Goal: Find contact information: Find contact information

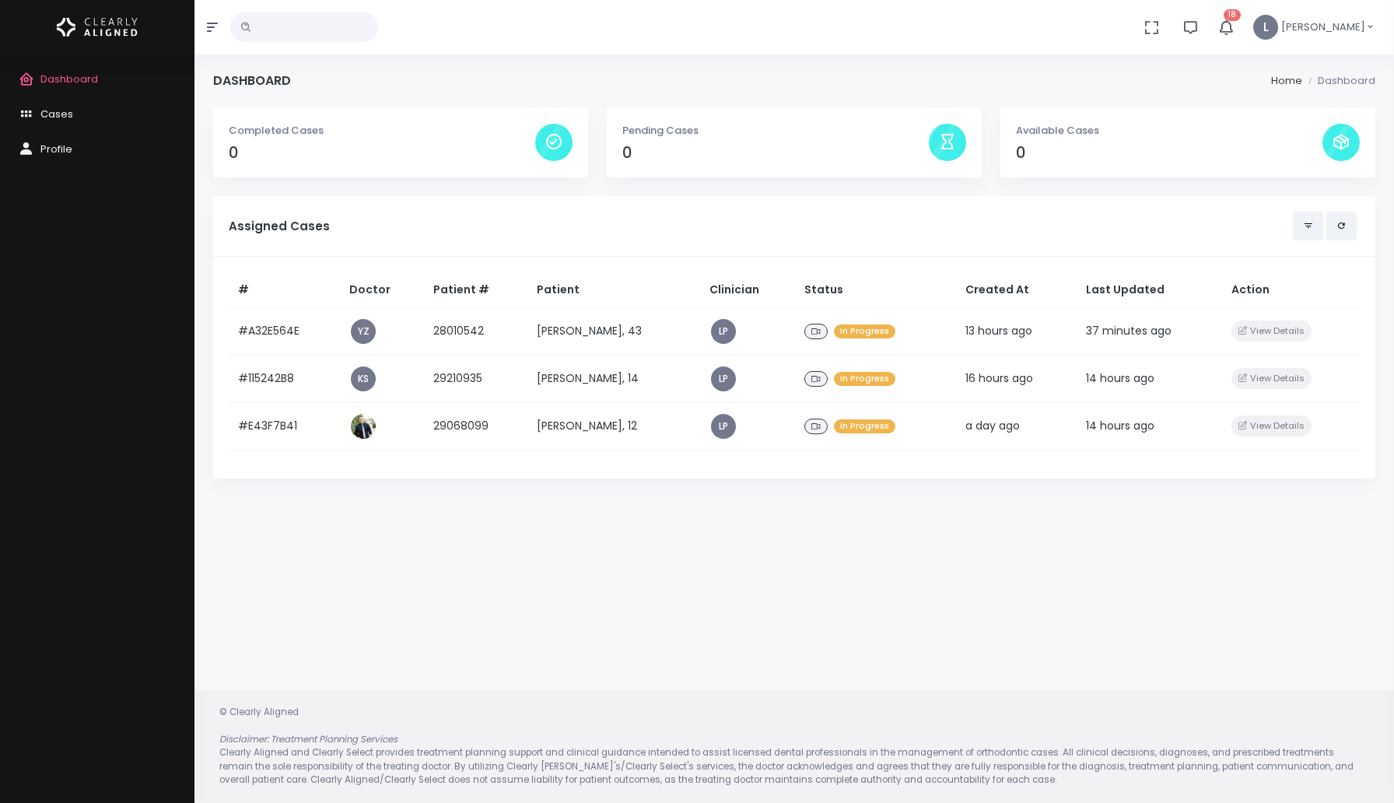
click at [1236, 23] on icon "button" at bounding box center [1226, 27] width 19 height 19
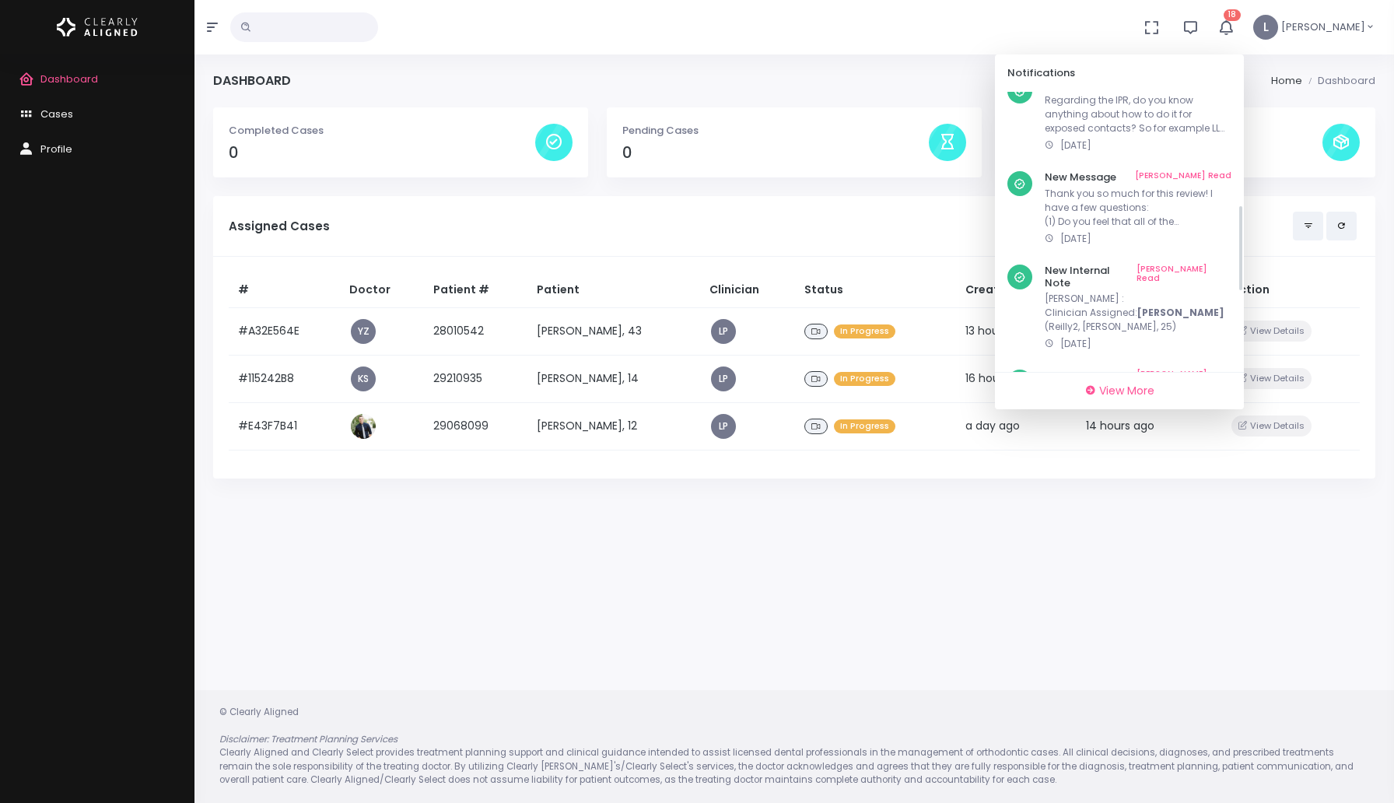
scroll to position [612, 0]
click at [1207, 369] on link "[PERSON_NAME] Read" at bounding box center [1184, 381] width 95 height 24
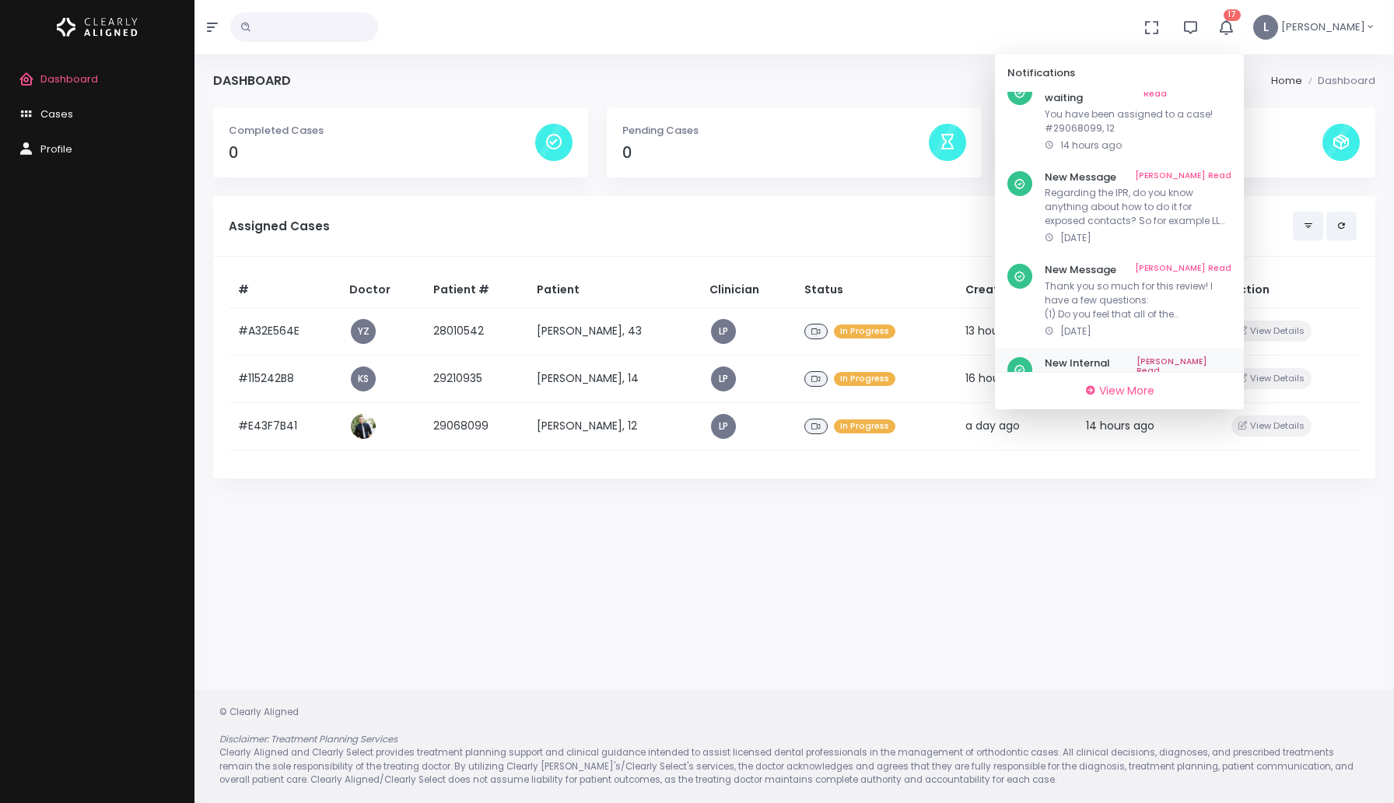
click at [1208, 264] on link "[PERSON_NAME] Read" at bounding box center [1183, 270] width 96 height 12
click at [1230, 265] on link "[PERSON_NAME] Read" at bounding box center [1183, 271] width 96 height 12
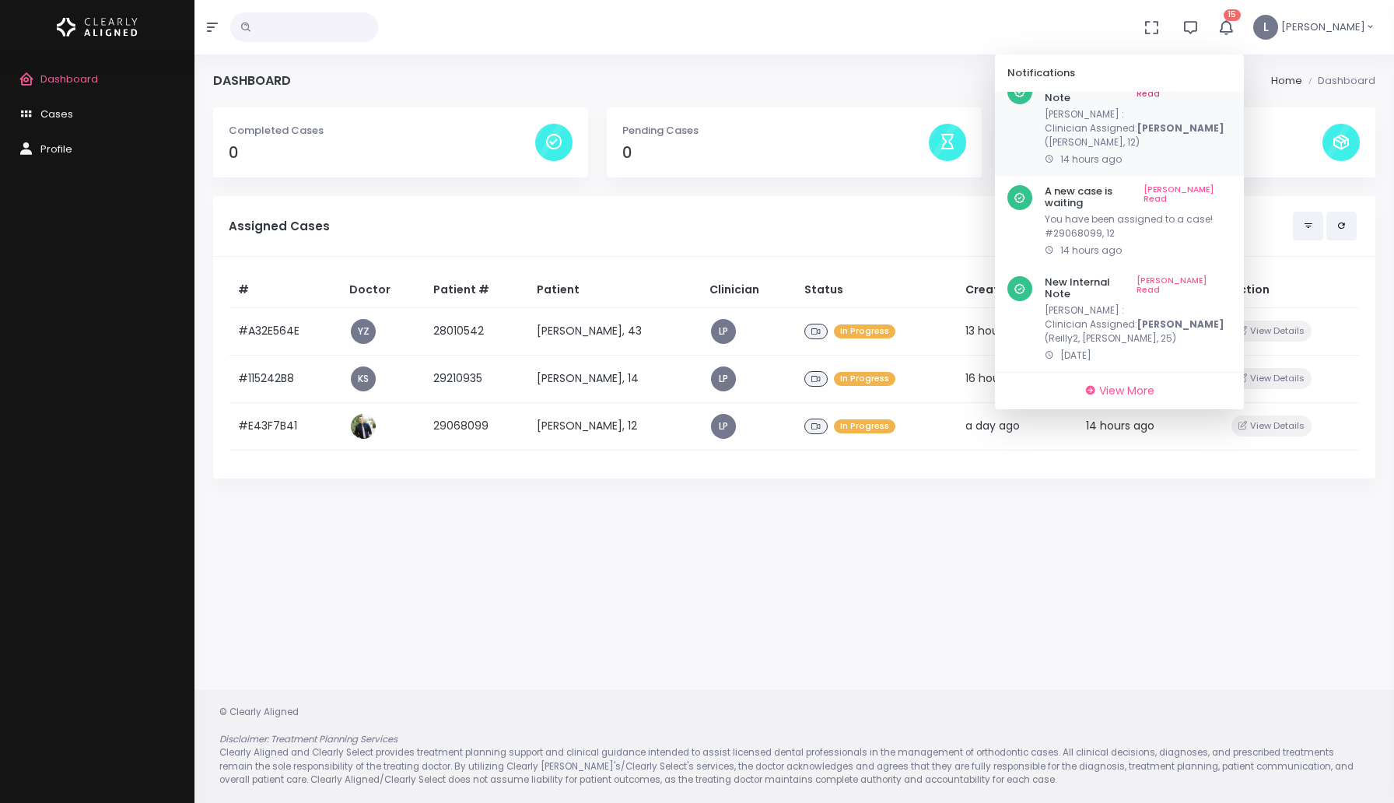
scroll to position [331, 0]
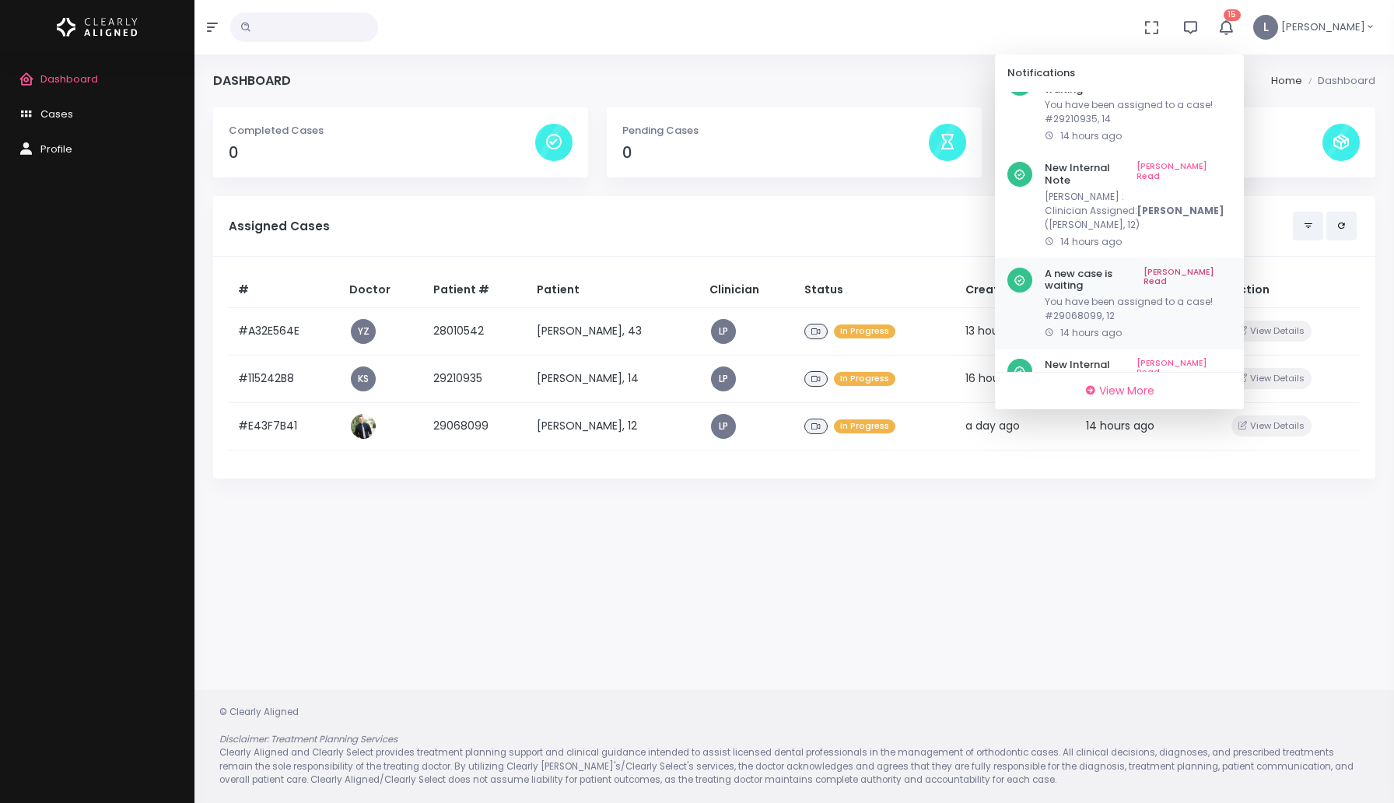
click at [1213, 268] on link "[PERSON_NAME] Read" at bounding box center [1188, 280] width 88 height 24
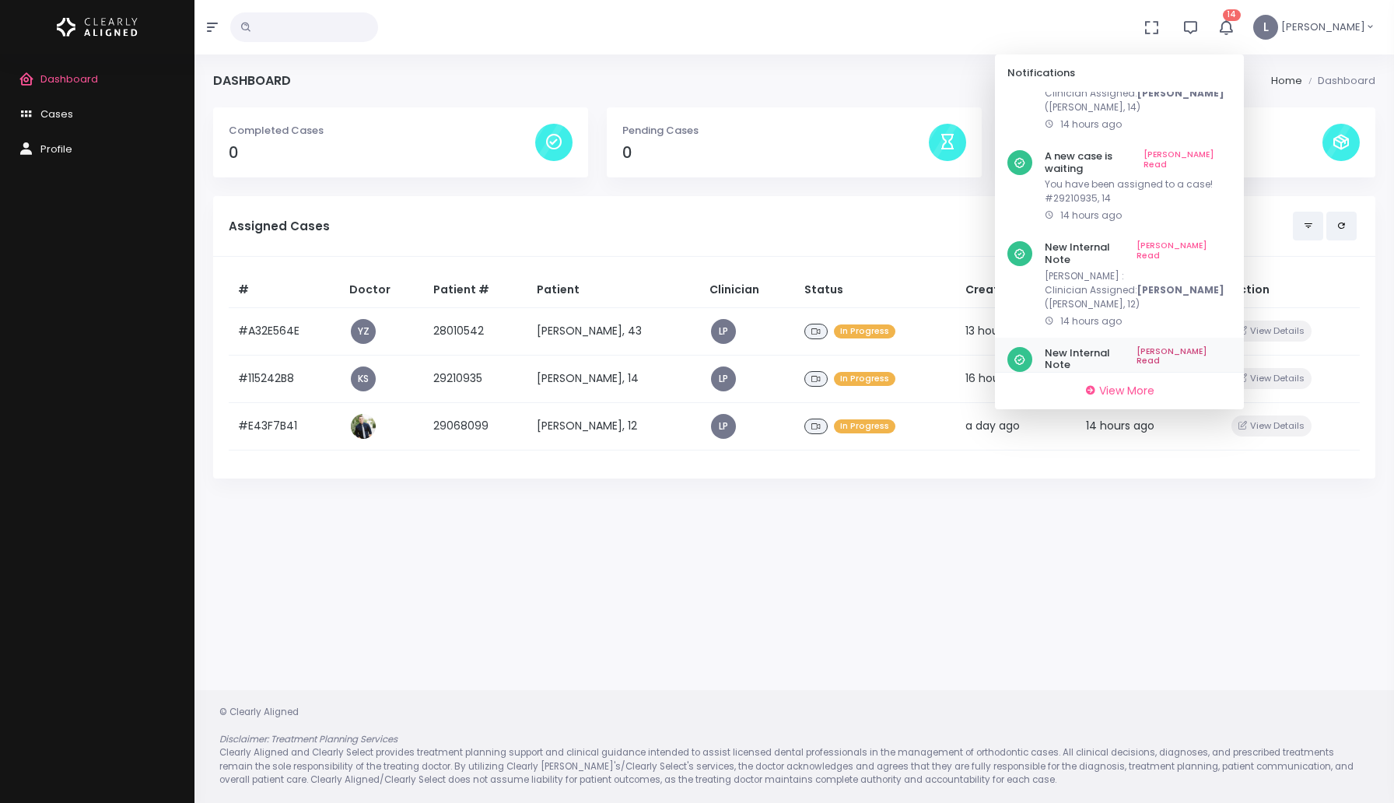
click at [1163, 388] on b "[PERSON_NAME]" at bounding box center [1180, 394] width 87 height 13
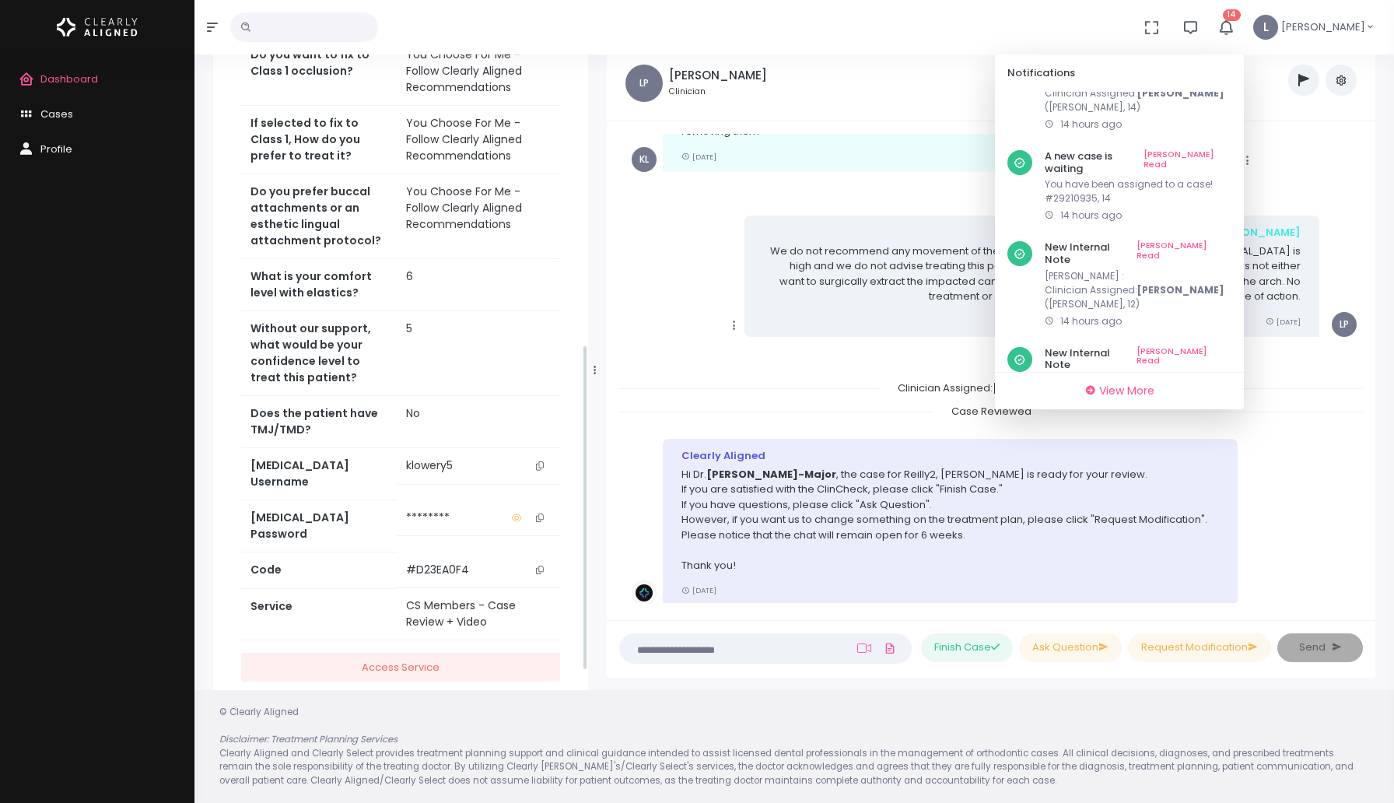
scroll to position [641, 0]
click at [538, 466] on icon "scrollable content" at bounding box center [540, 464] width 8 height 9
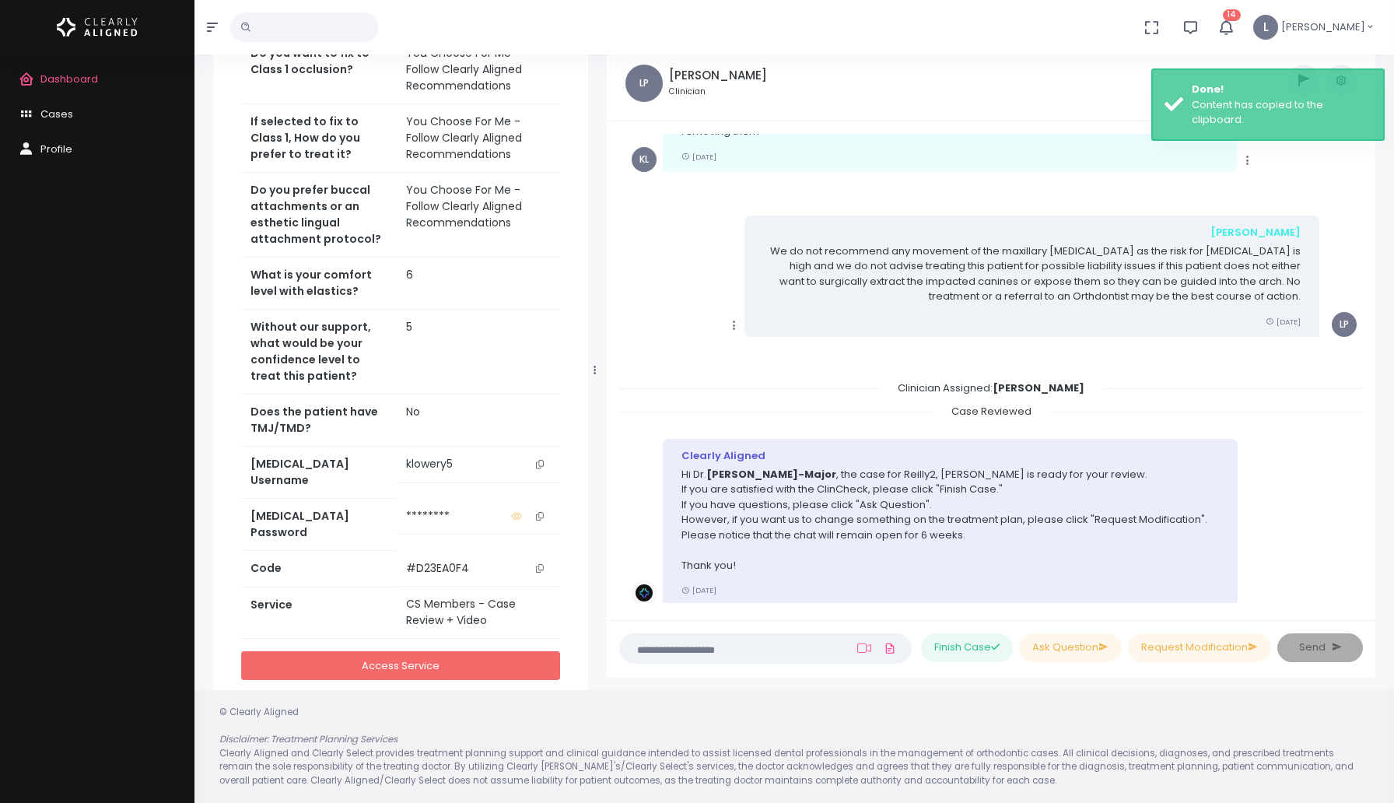
click at [457, 651] on link "Access Service" at bounding box center [400, 665] width 319 height 29
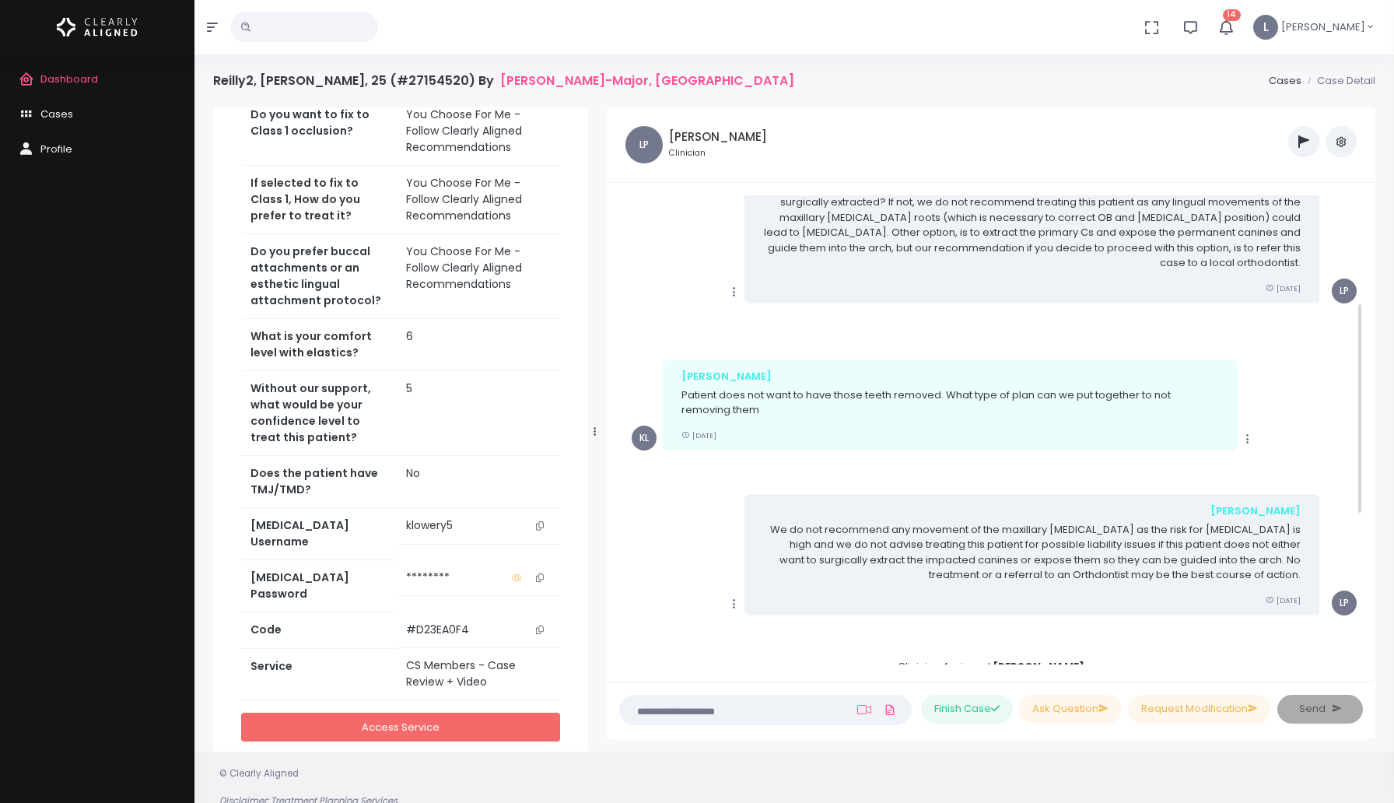
scroll to position [0, 0]
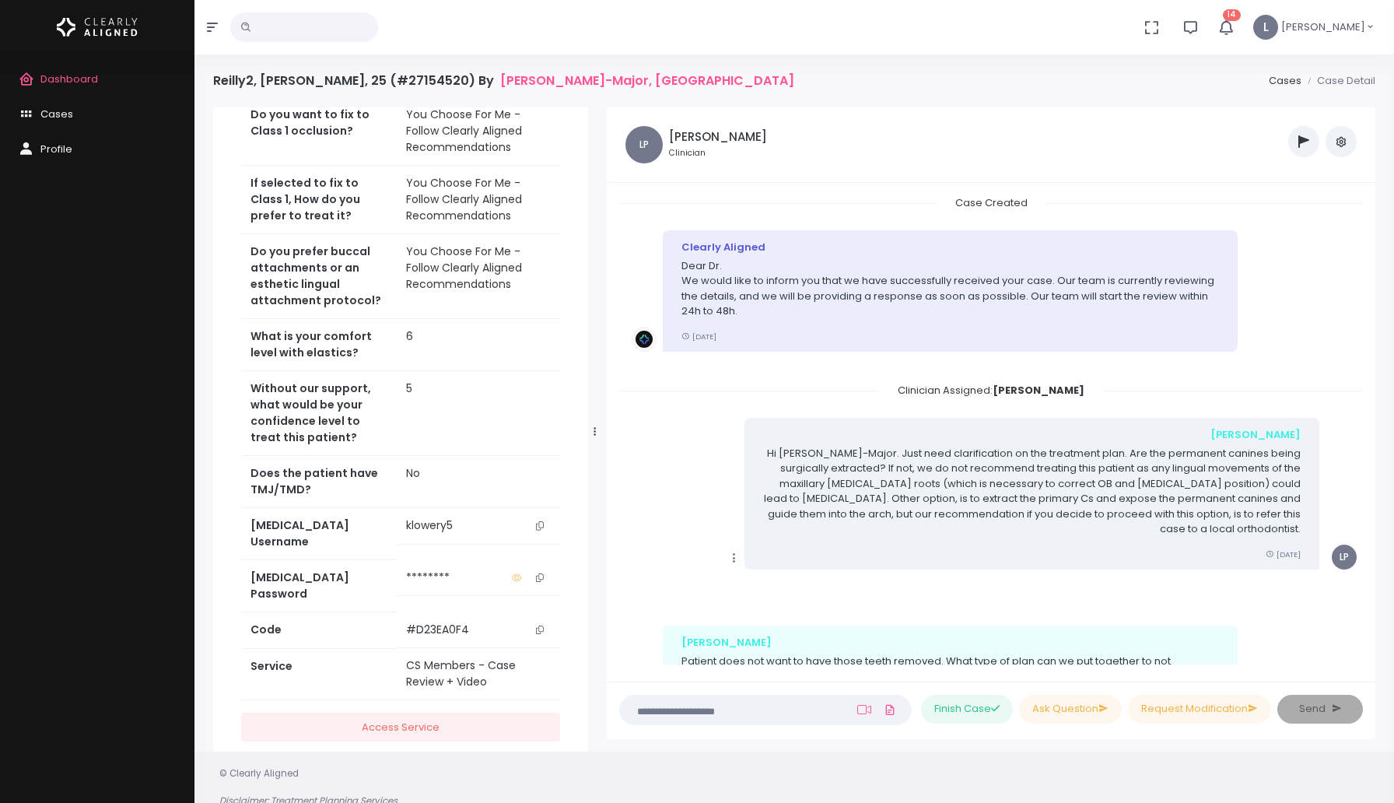
click at [83, 81] on span "Dashboard" at bounding box center [69, 79] width 58 height 15
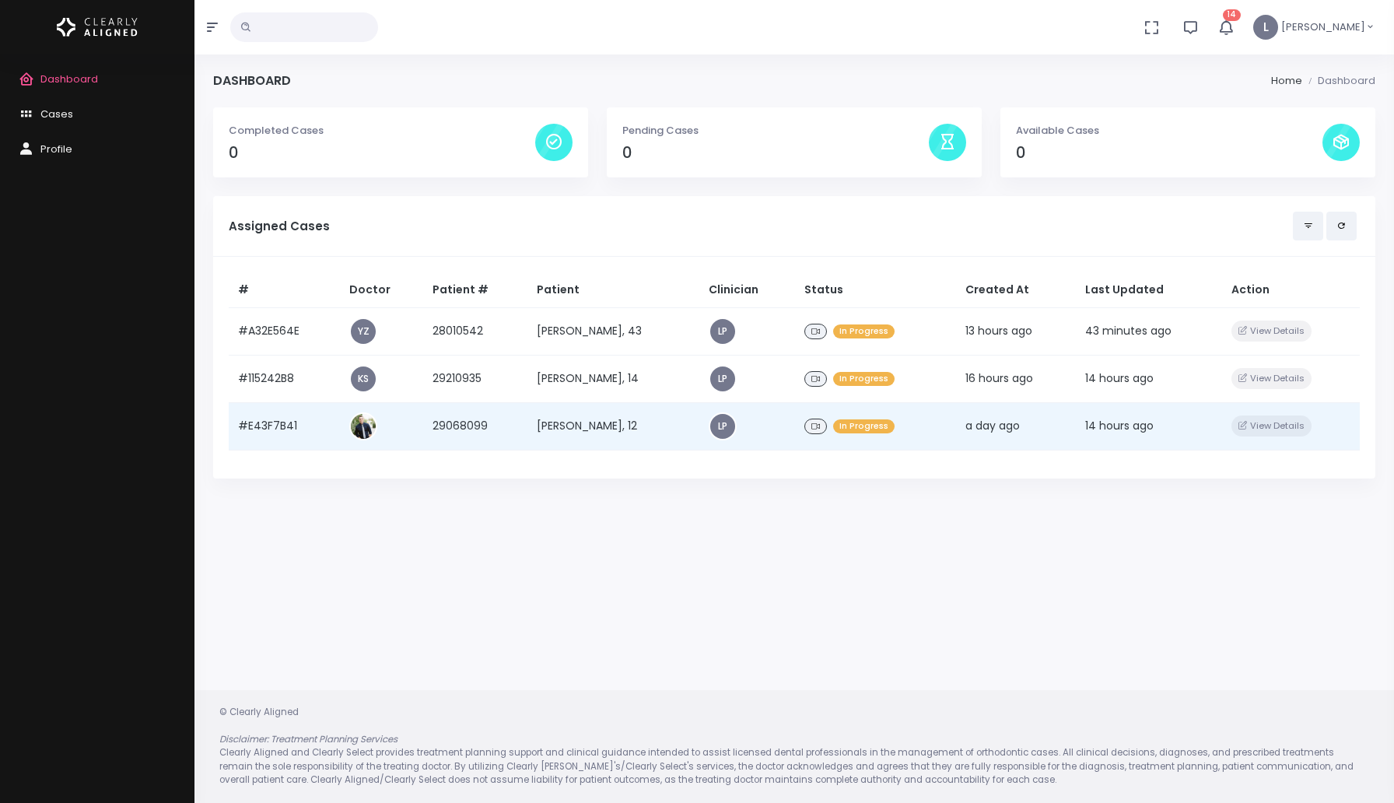
click at [625, 429] on td "[PERSON_NAME], 12" at bounding box center [614, 425] width 172 height 47
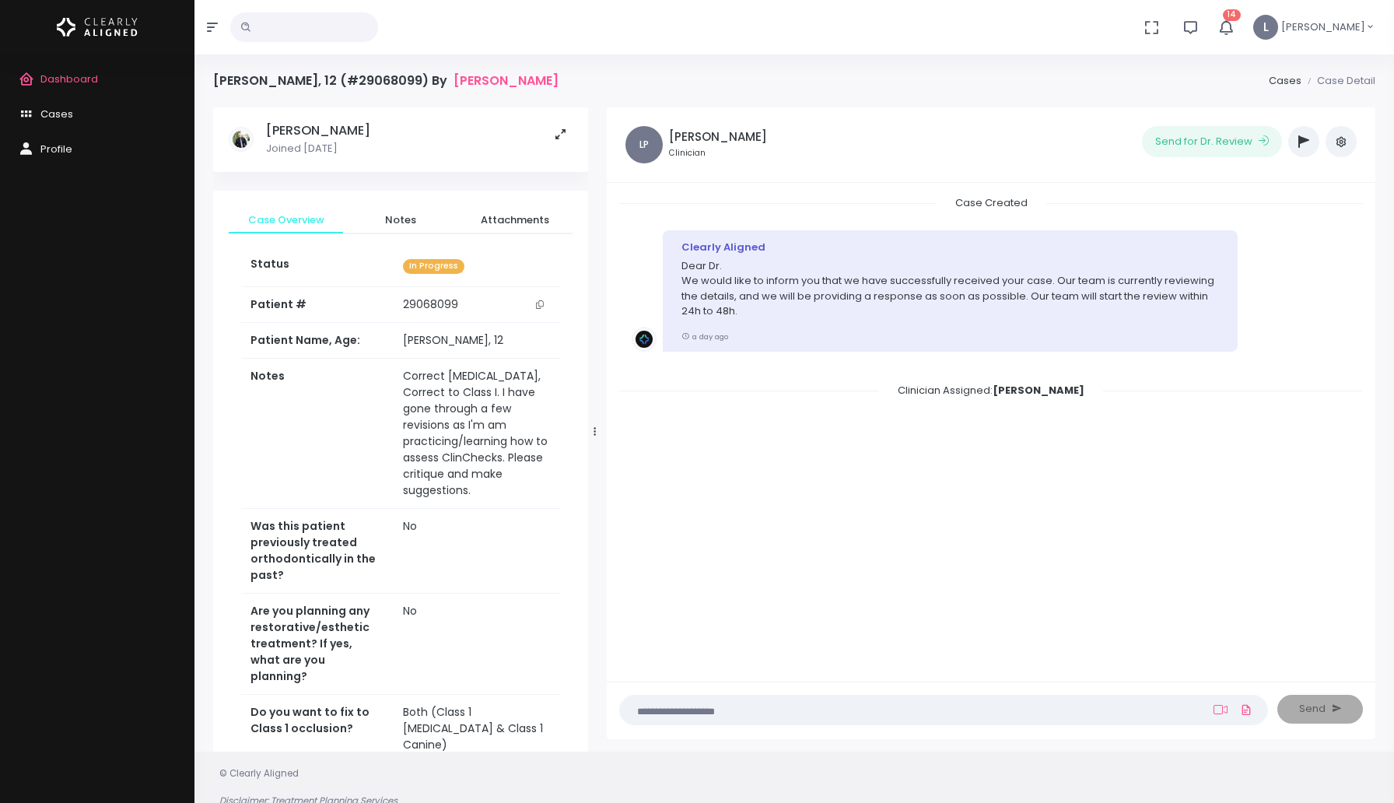
click at [625, 429] on div "Case Created Clearly Aligned Dear Dr. We would like to inform you that we have …" at bounding box center [991, 429] width 744 height 469
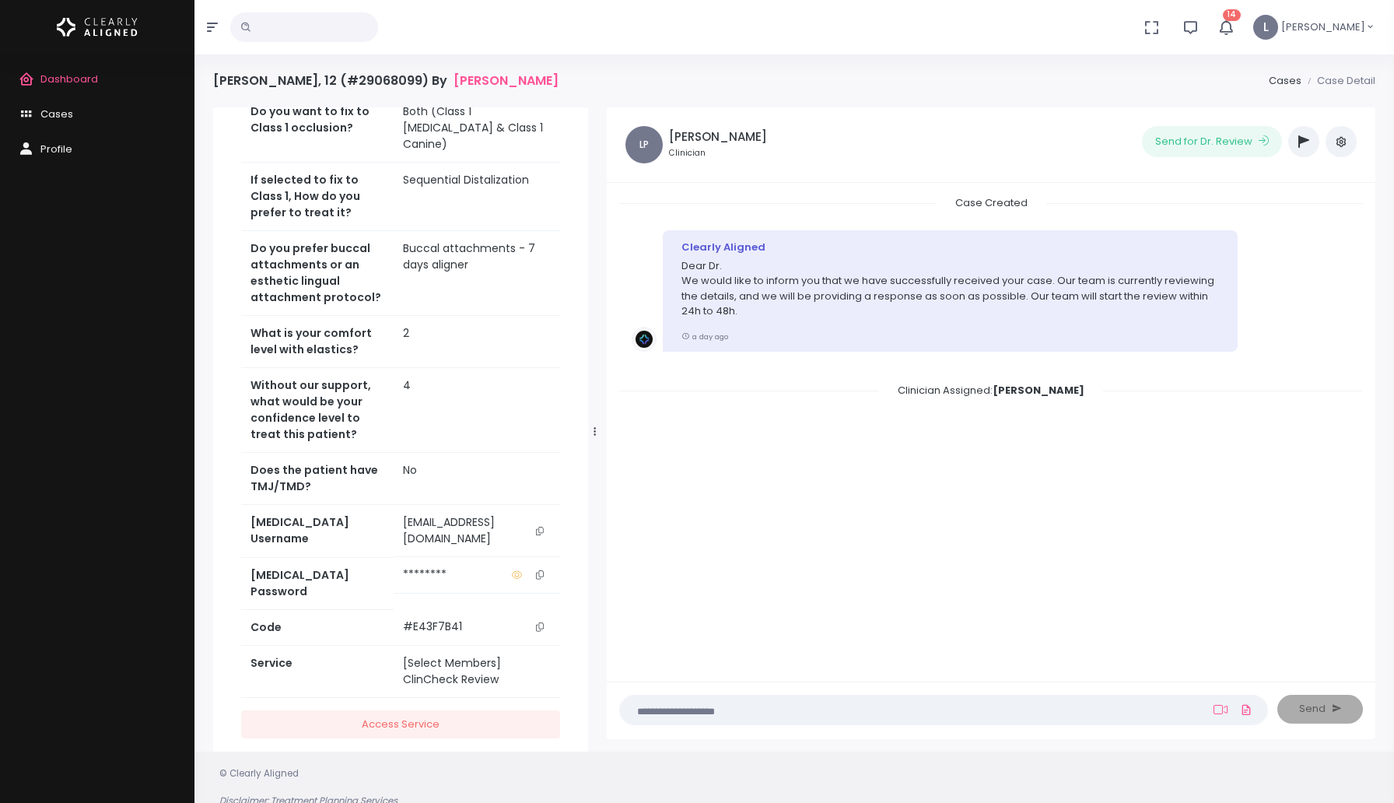
scroll to position [662, 0]
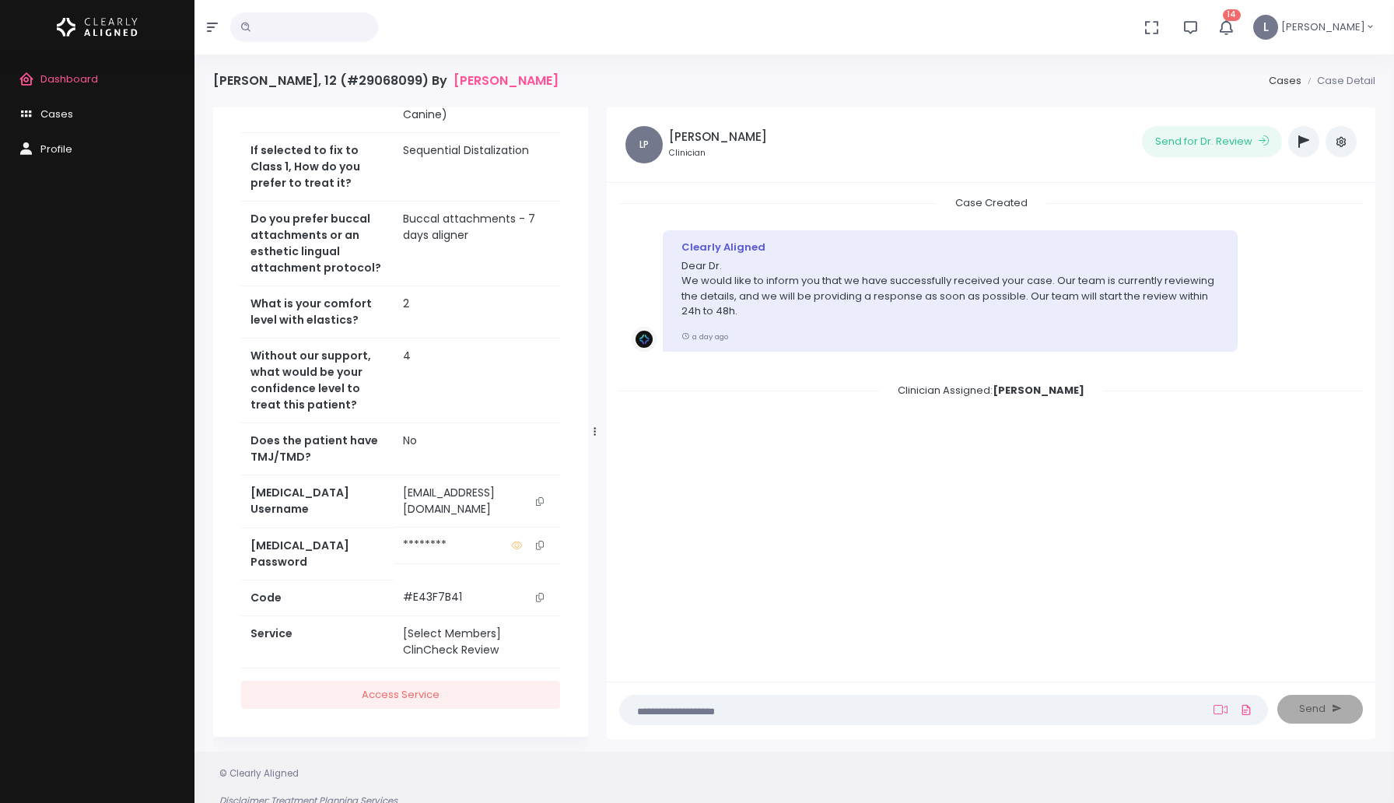
click at [529, 553] on button "scrollable content" at bounding box center [517, 545] width 24 height 16
click at [484, 511] on td "[EMAIL_ADDRESS][DOMAIN_NAME]" at bounding box center [476, 501] width 167 height 52
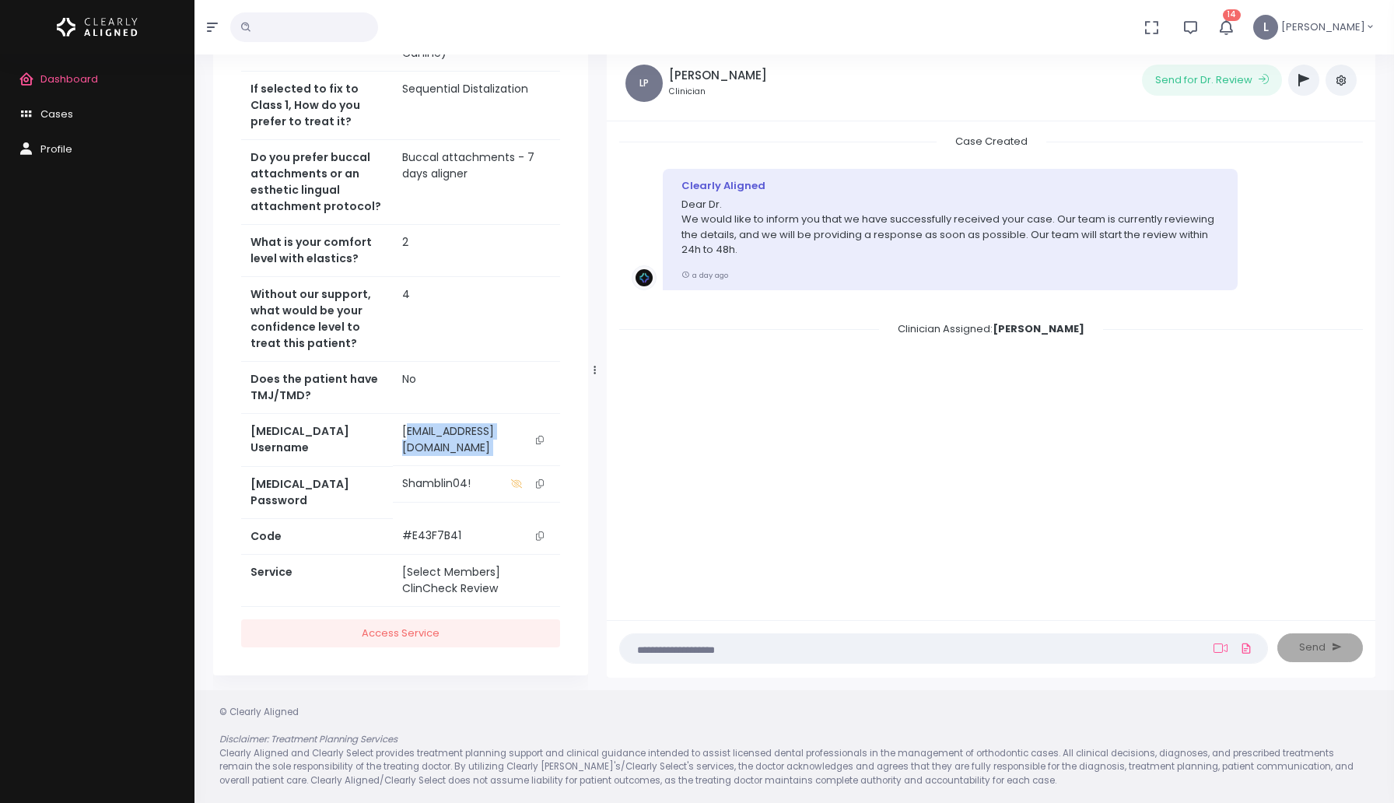
scroll to position [0, 22]
drag, startPoint x: 371, startPoint y: 446, endPoint x: 534, endPoint y: 447, distance: 162.6
click at [534, 447] on td "[EMAIL_ADDRESS][DOMAIN_NAME]" at bounding box center [476, 440] width 167 height 52
click at [541, 444] on icon "scrollable content" at bounding box center [540, 440] width 8 height 9
copy td "[EMAIL_ADDRESS][DOMAIN_NAME]"
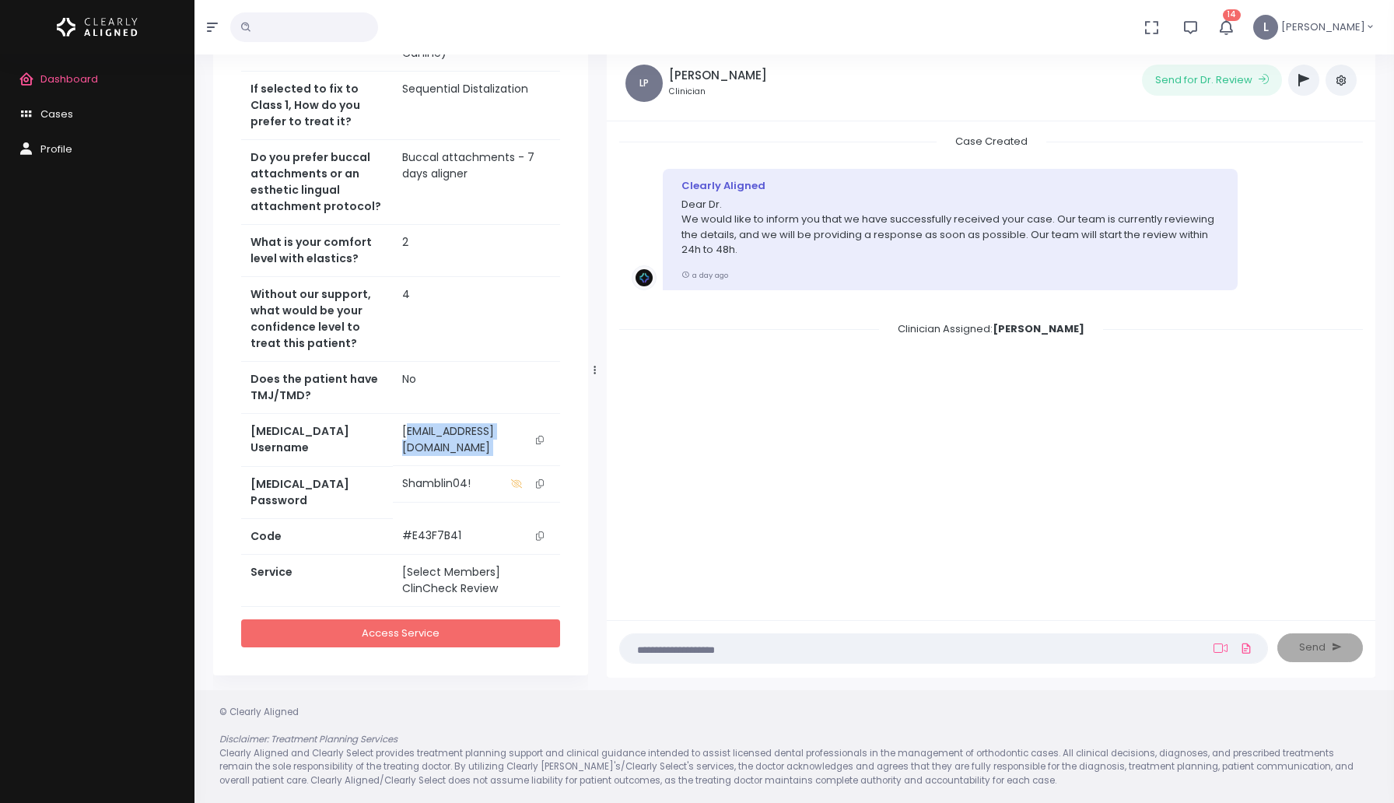
click at [439, 626] on link "Access Service" at bounding box center [400, 633] width 319 height 29
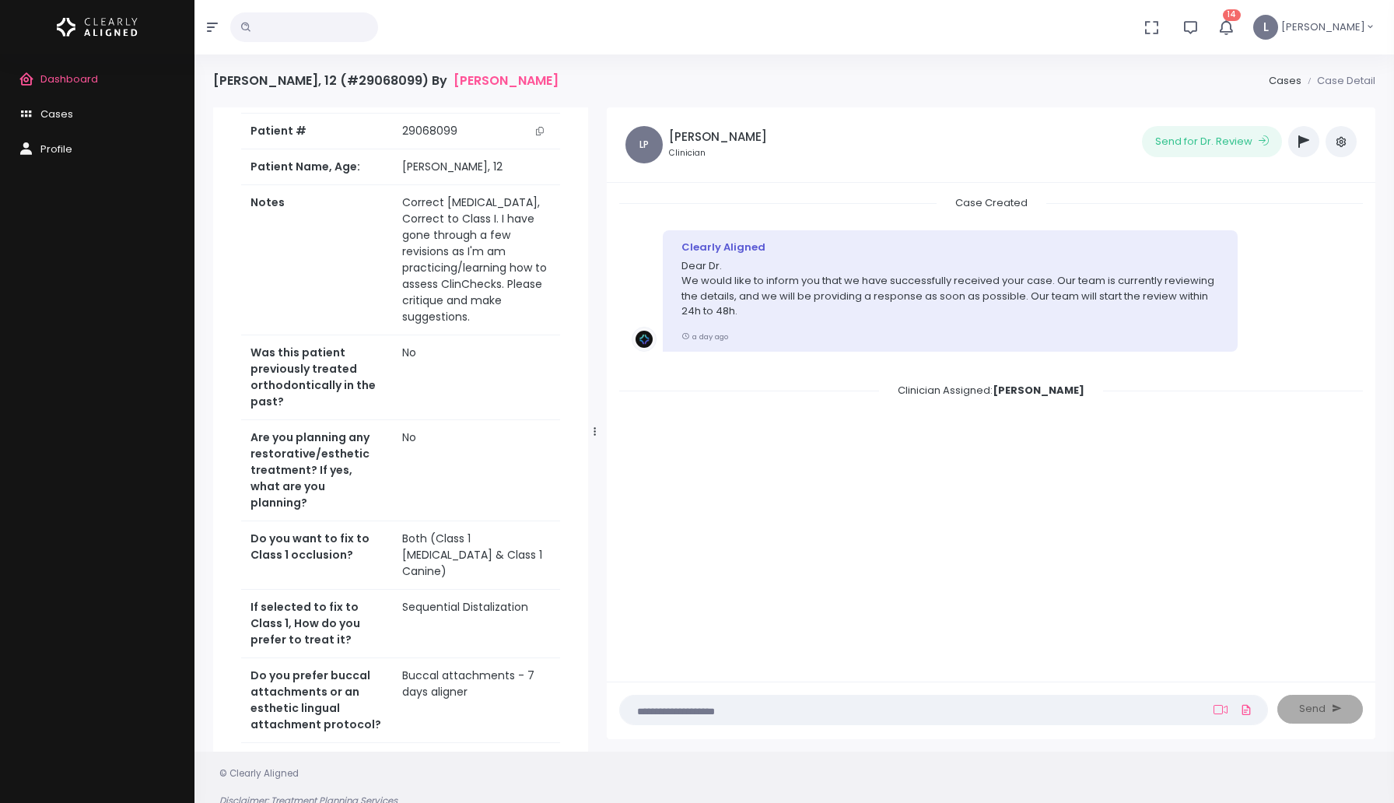
scroll to position [220, 0]
